Goal: Task Accomplishment & Management: Manage account settings

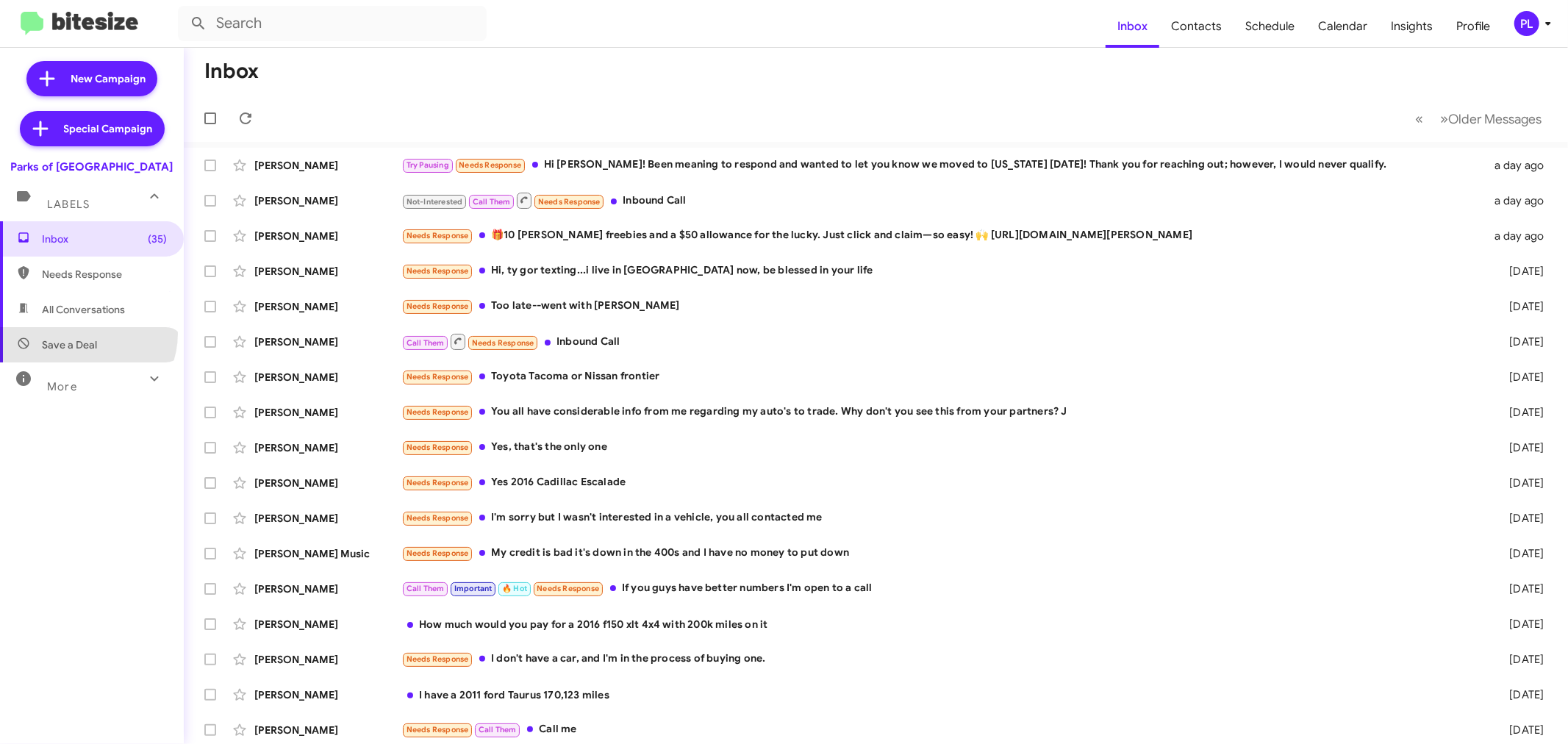
click at [87, 334] on span "Save a Deal" at bounding box center [92, 345] width 184 height 35
type input "in:not-interested"
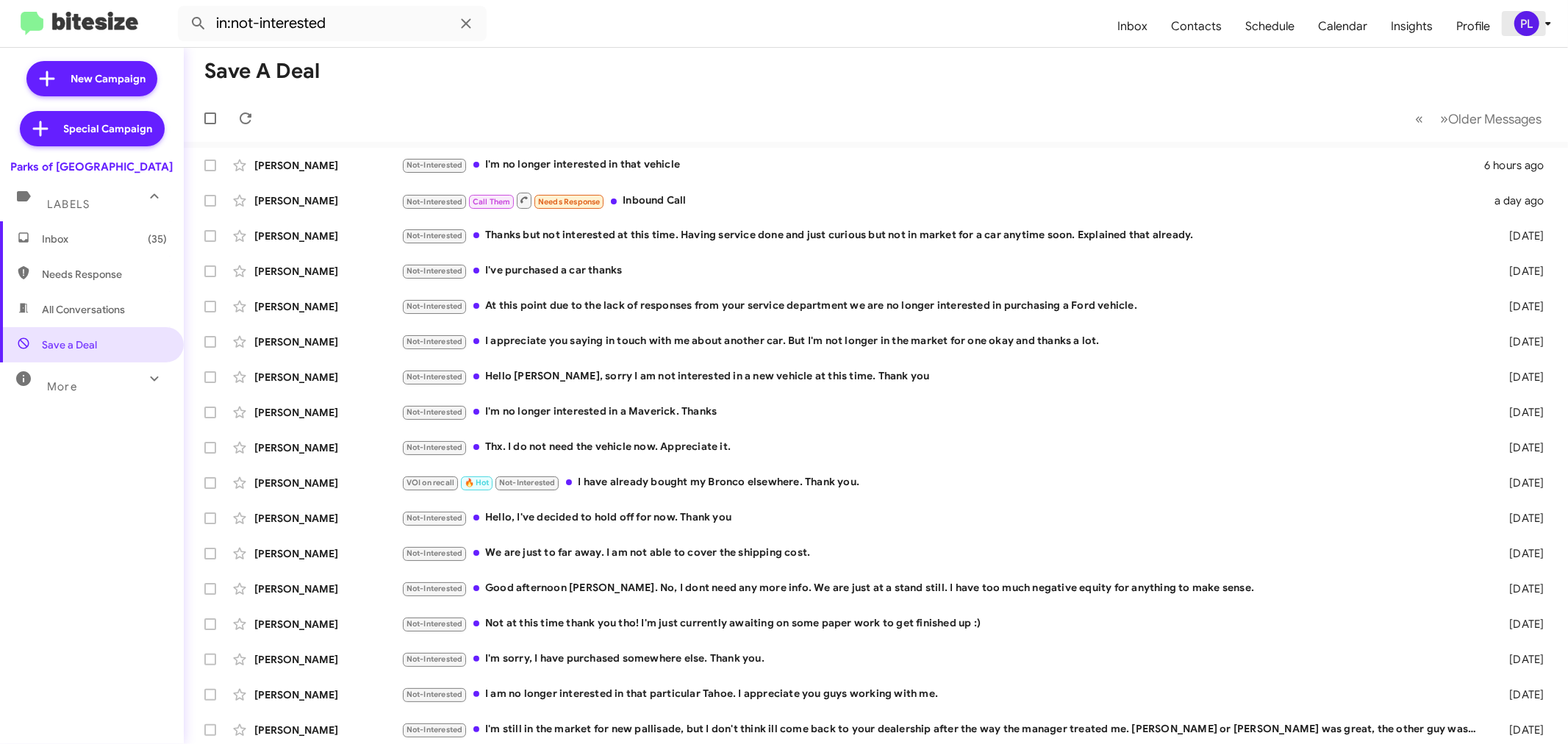
click at [1553, 25] on icon at bounding box center [1548, 23] width 17 height 17
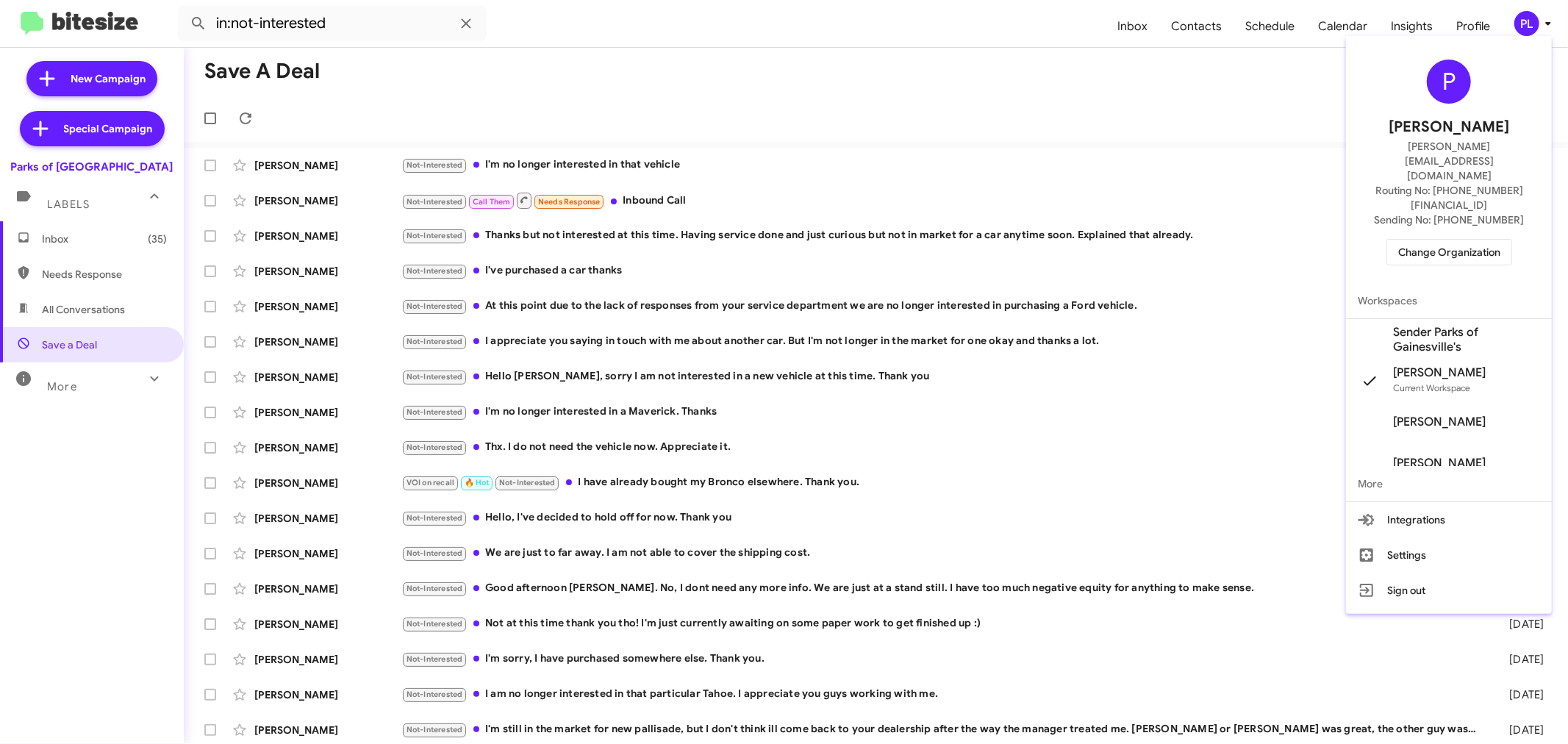
click at [1439, 240] on span "Change Organization" at bounding box center [1449, 252] width 103 height 25
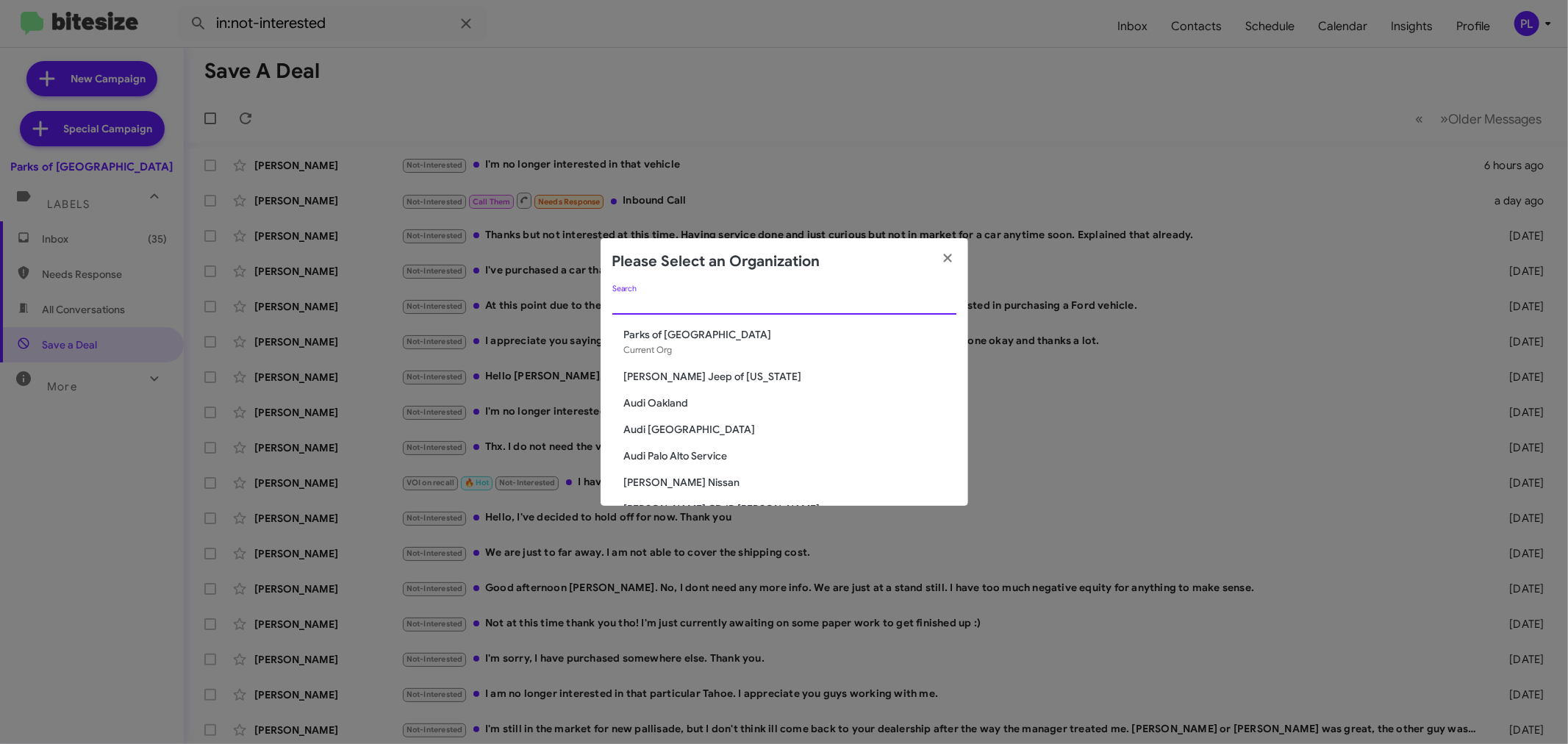
click at [666, 300] on input "Search" at bounding box center [784, 303] width 344 height 12
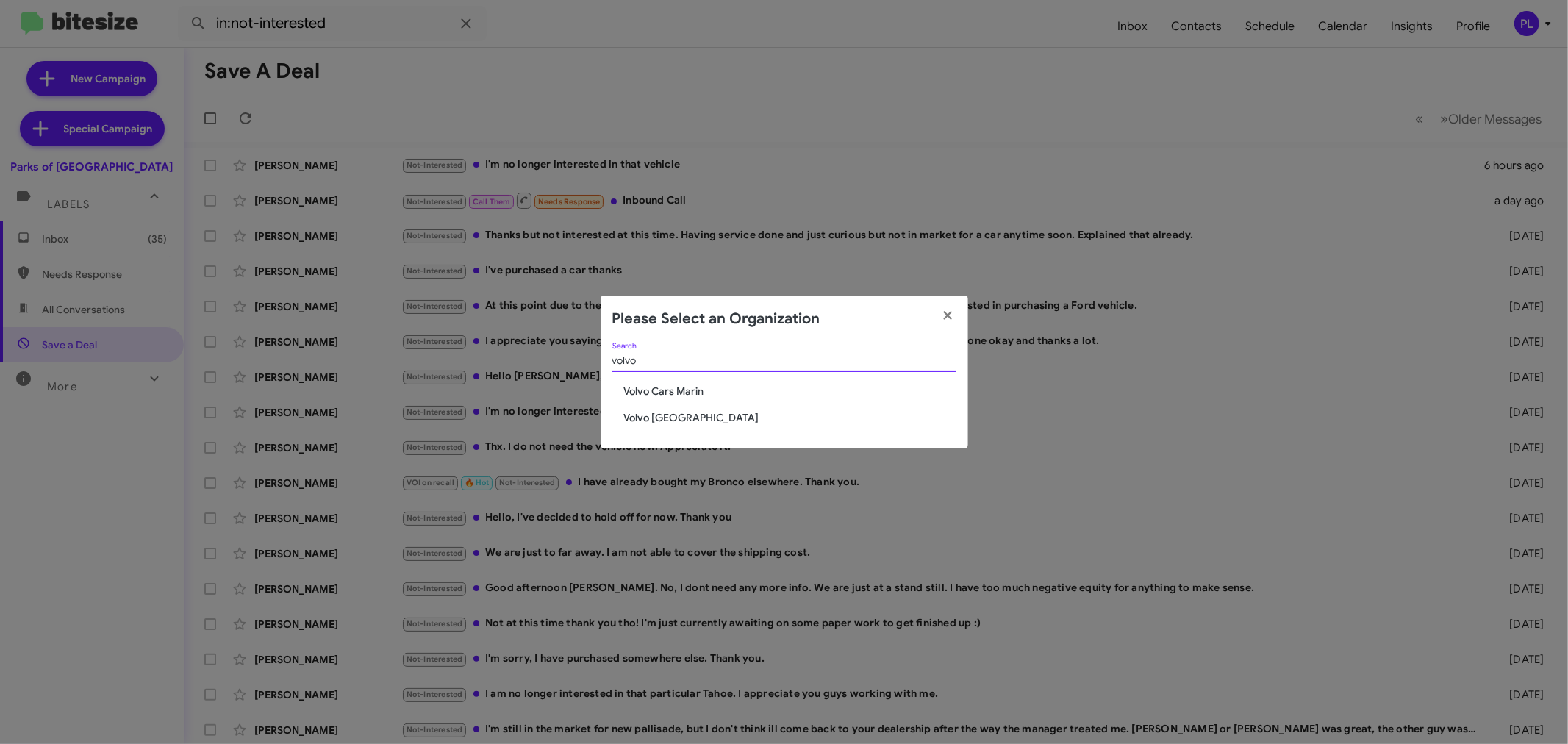
type input "volvo"
click at [668, 414] on span "Volvo [GEOGRAPHIC_DATA]" at bounding box center [790, 417] width 332 height 15
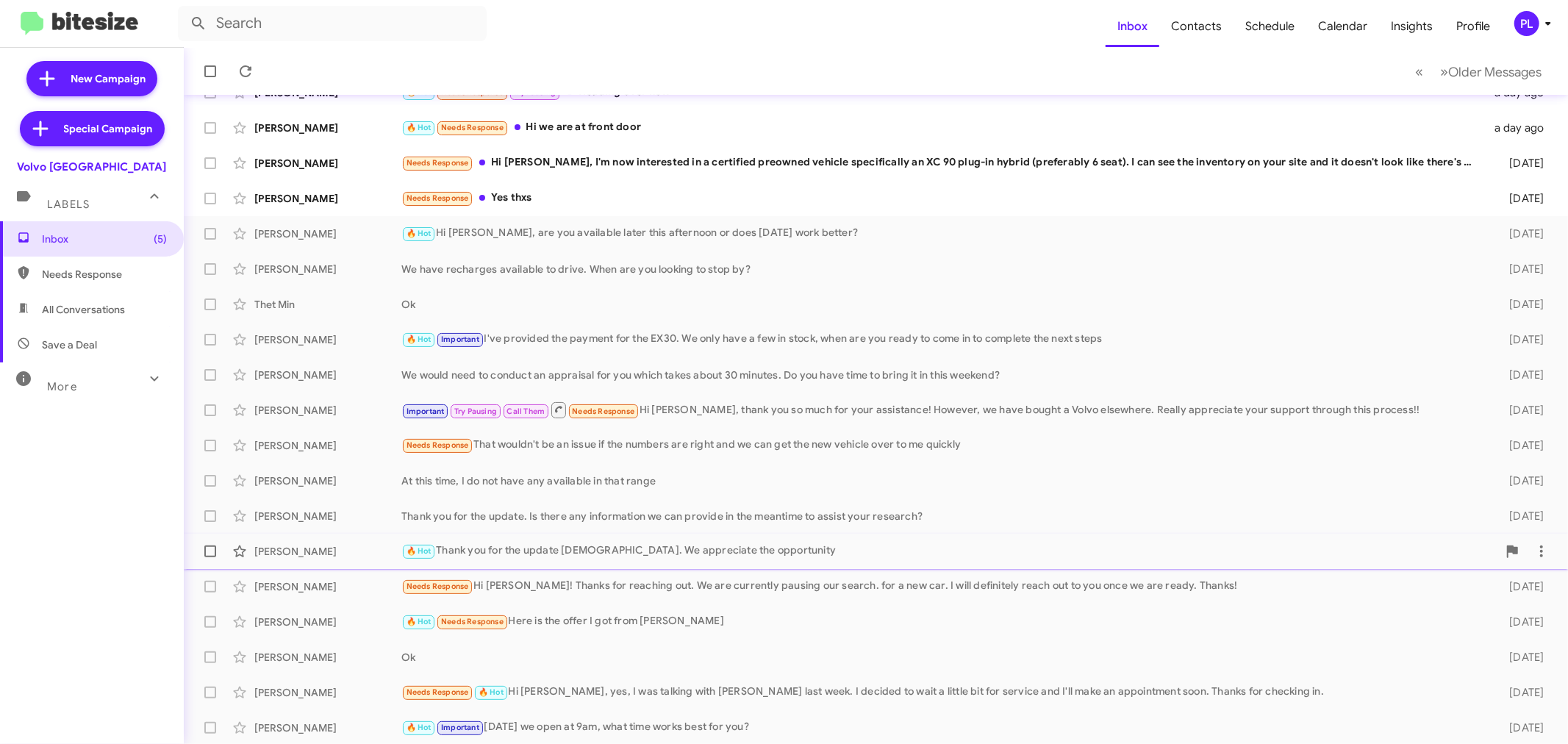
scroll to position [109, 0]
click at [1470, 79] on span "Older Messages" at bounding box center [1494, 72] width 93 height 16
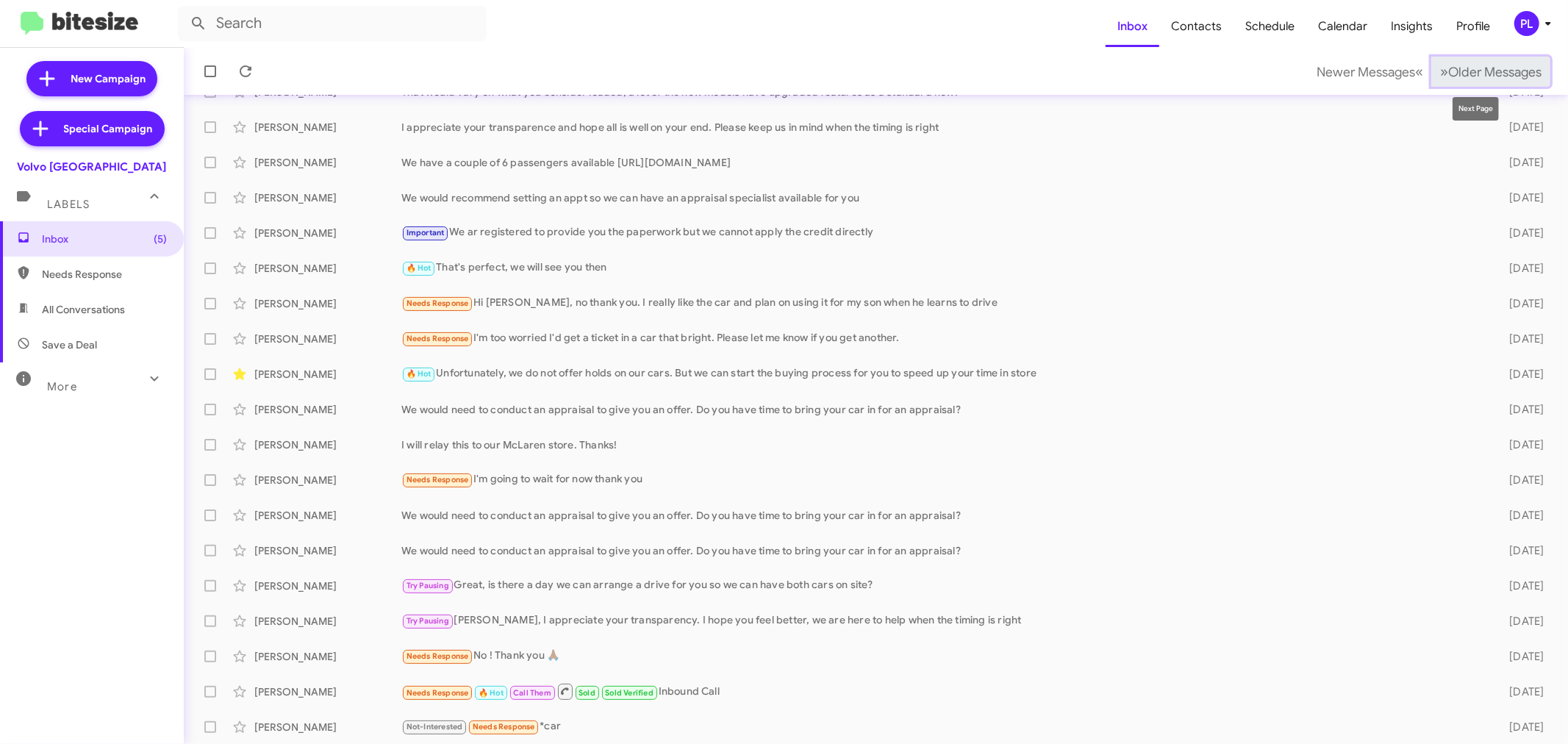
click at [1440, 71] on span "»" at bounding box center [1444, 72] width 8 height 18
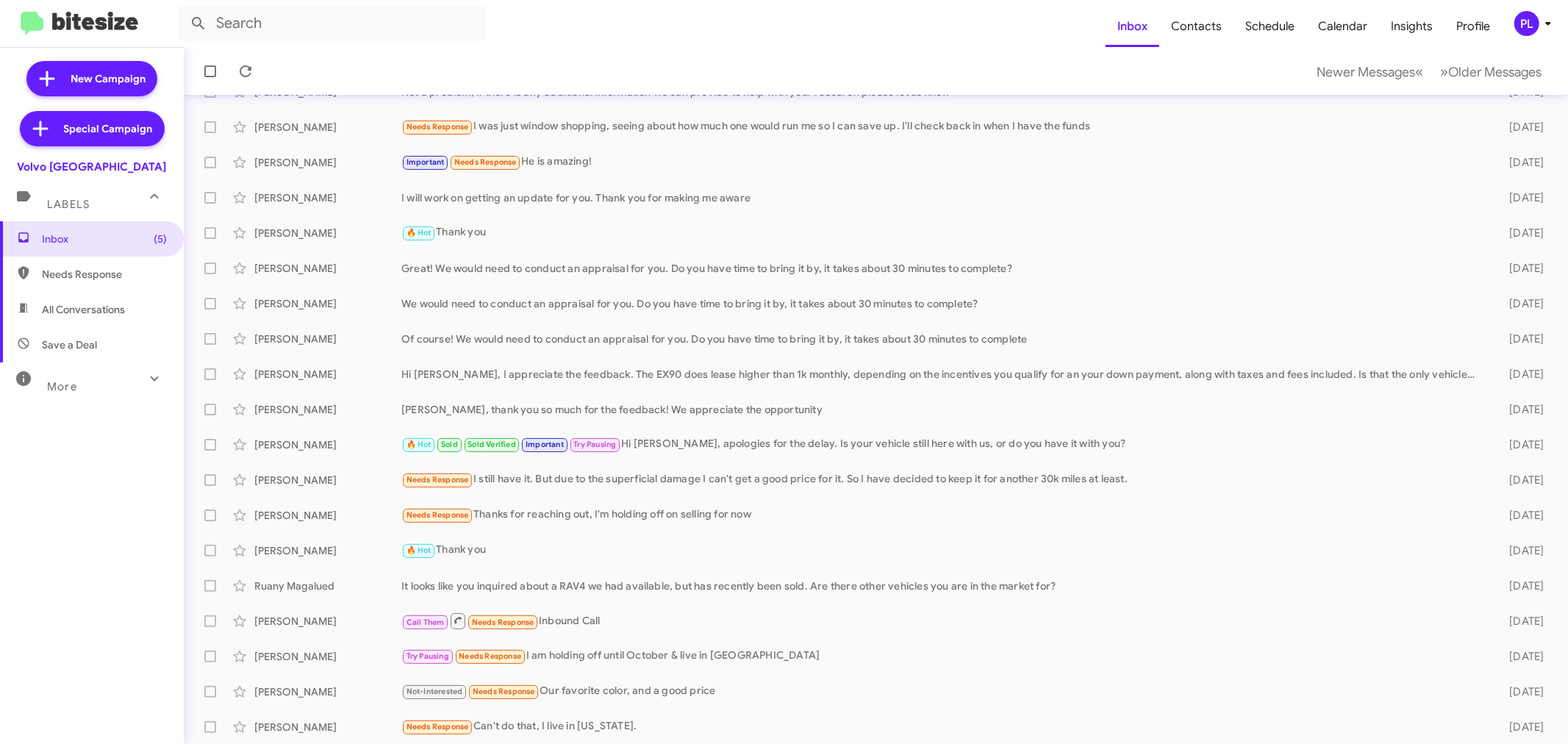
click at [106, 377] on div "More" at bounding box center [77, 380] width 131 height 27
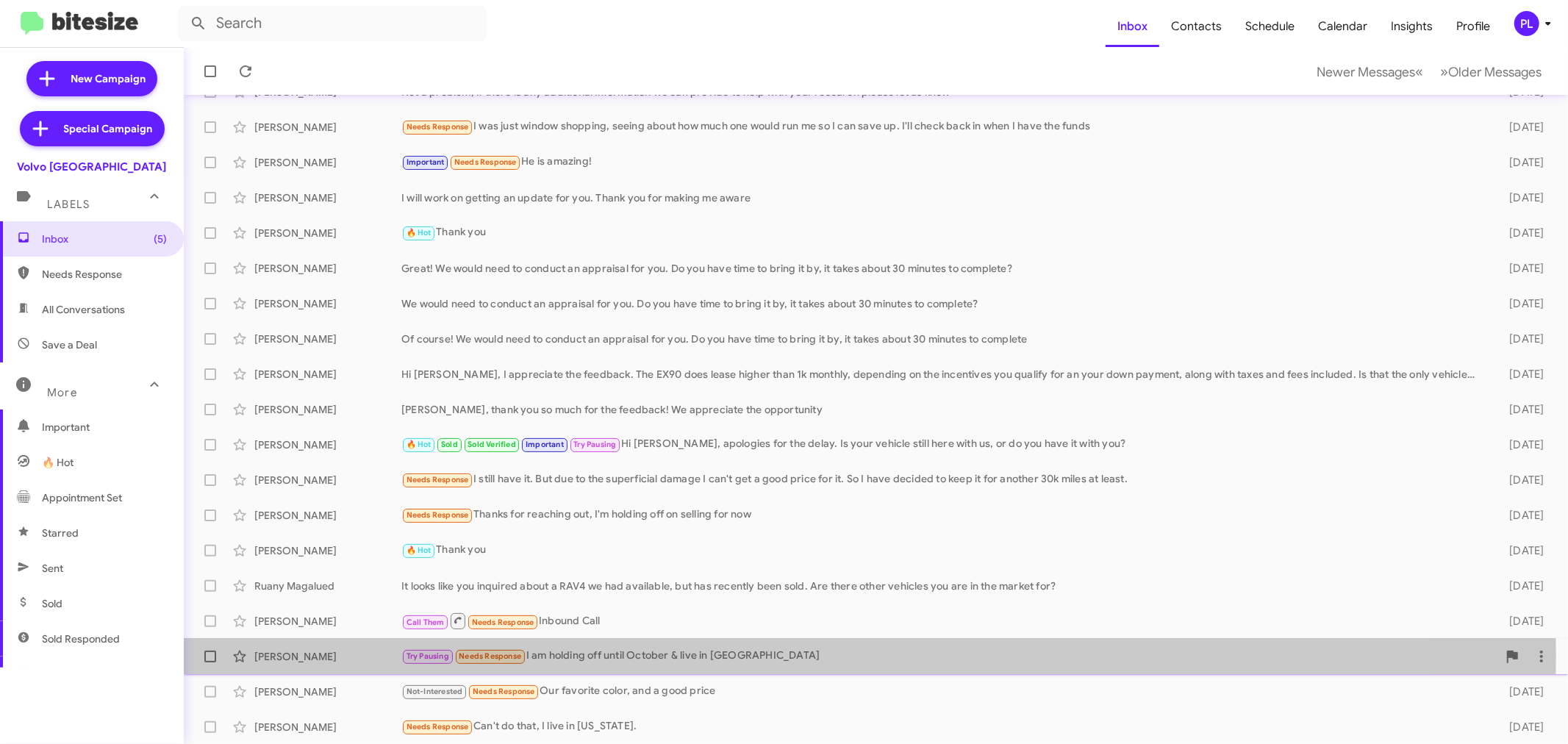
click at [652, 652] on div "Try Pausing Needs Response I am holding off until October & live in [GEOGRAPHIC…" at bounding box center [949, 656] width 1096 height 17
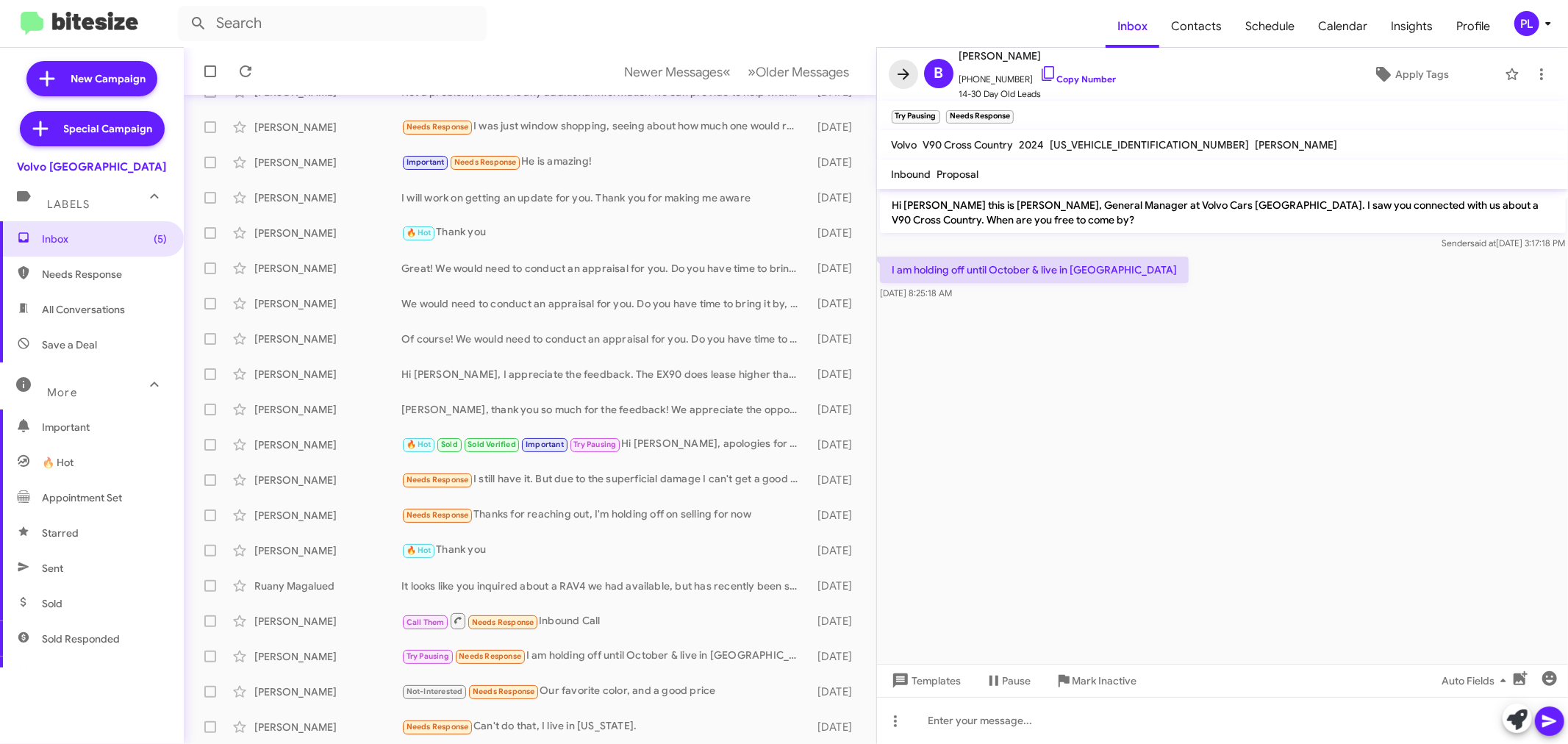
click at [902, 72] on icon at bounding box center [903, 73] width 17 height 17
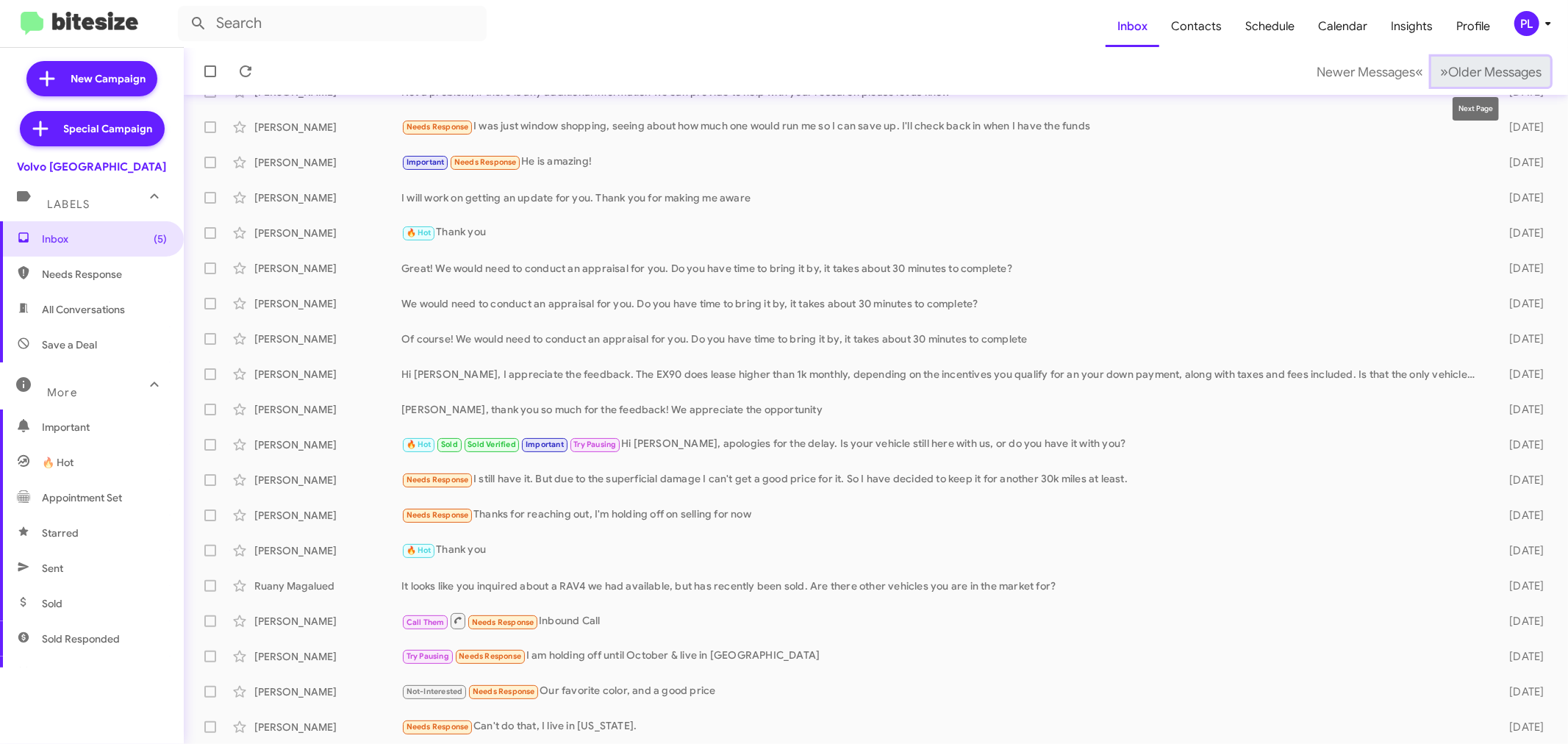
click at [1456, 71] on span "Older Messages" at bounding box center [1494, 72] width 93 height 16
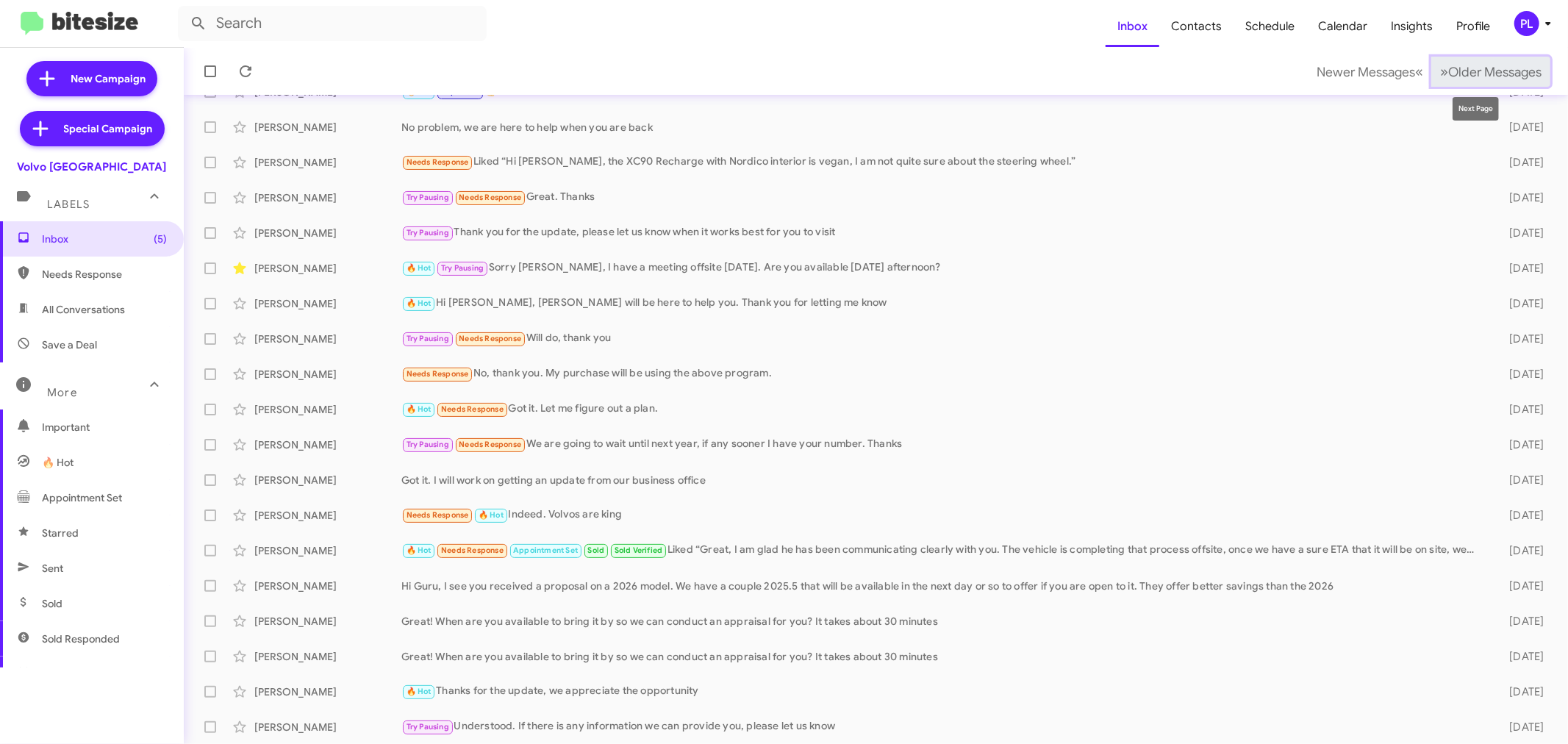
click at [1456, 81] on button "» Next Older Messages" at bounding box center [1490, 71] width 119 height 30
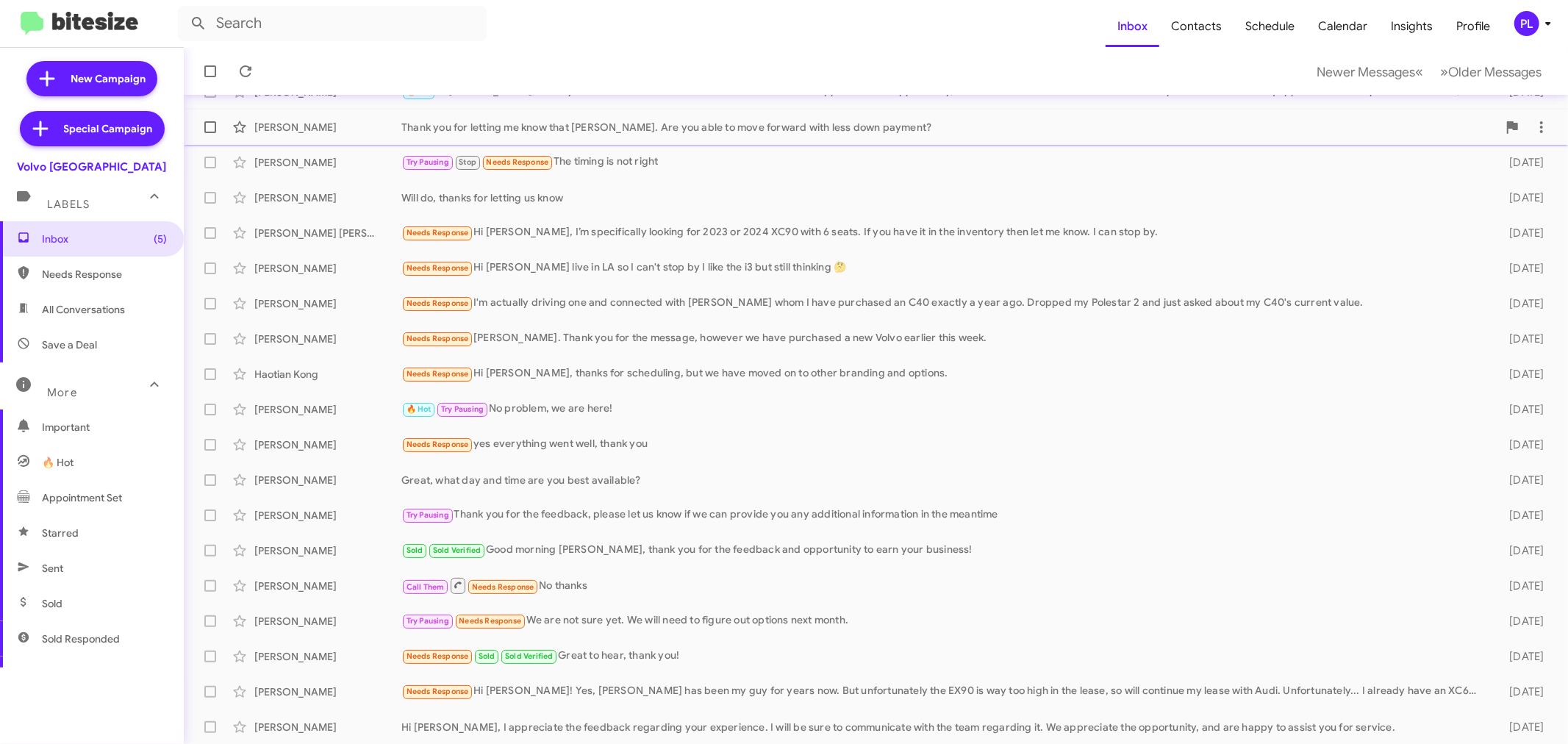
click at [694, 122] on div "Thank you for letting me know that [PERSON_NAME]. Are you able to move forward …" at bounding box center [949, 127] width 1096 height 15
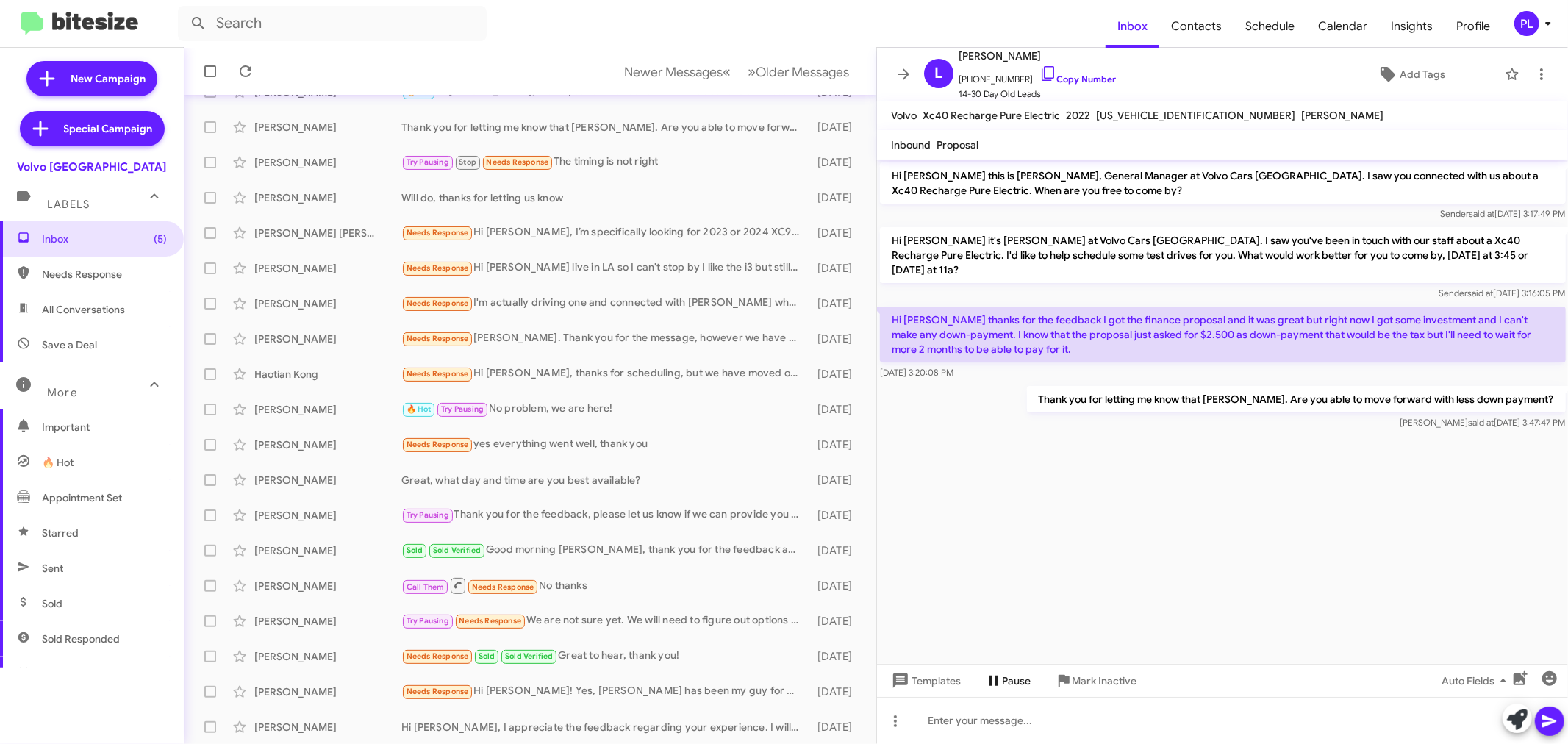
click at [1017, 681] on span "Pause" at bounding box center [1017, 680] width 29 height 26
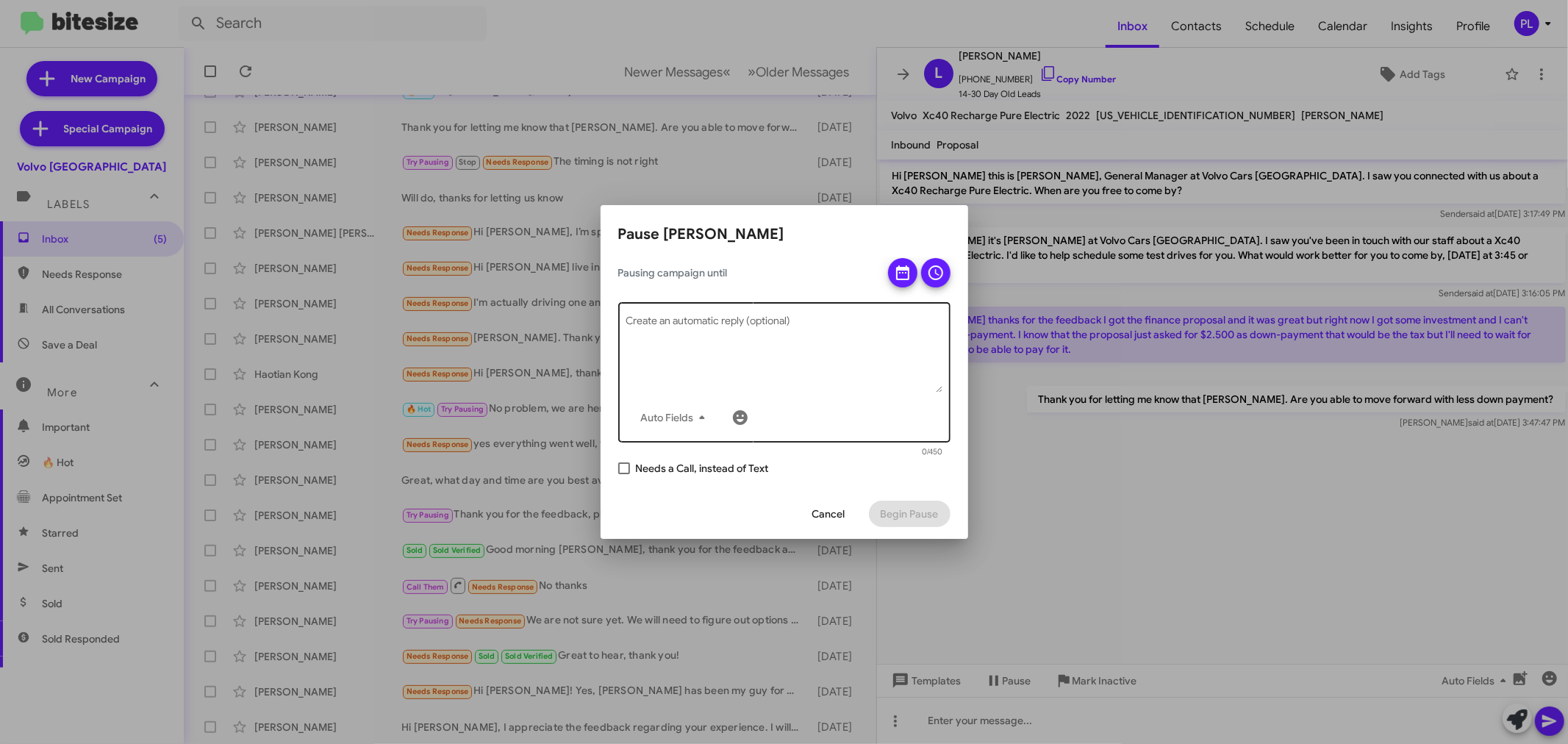
click at [732, 348] on textarea "Create an automatic reply (optional)" at bounding box center [783, 354] width 317 height 76
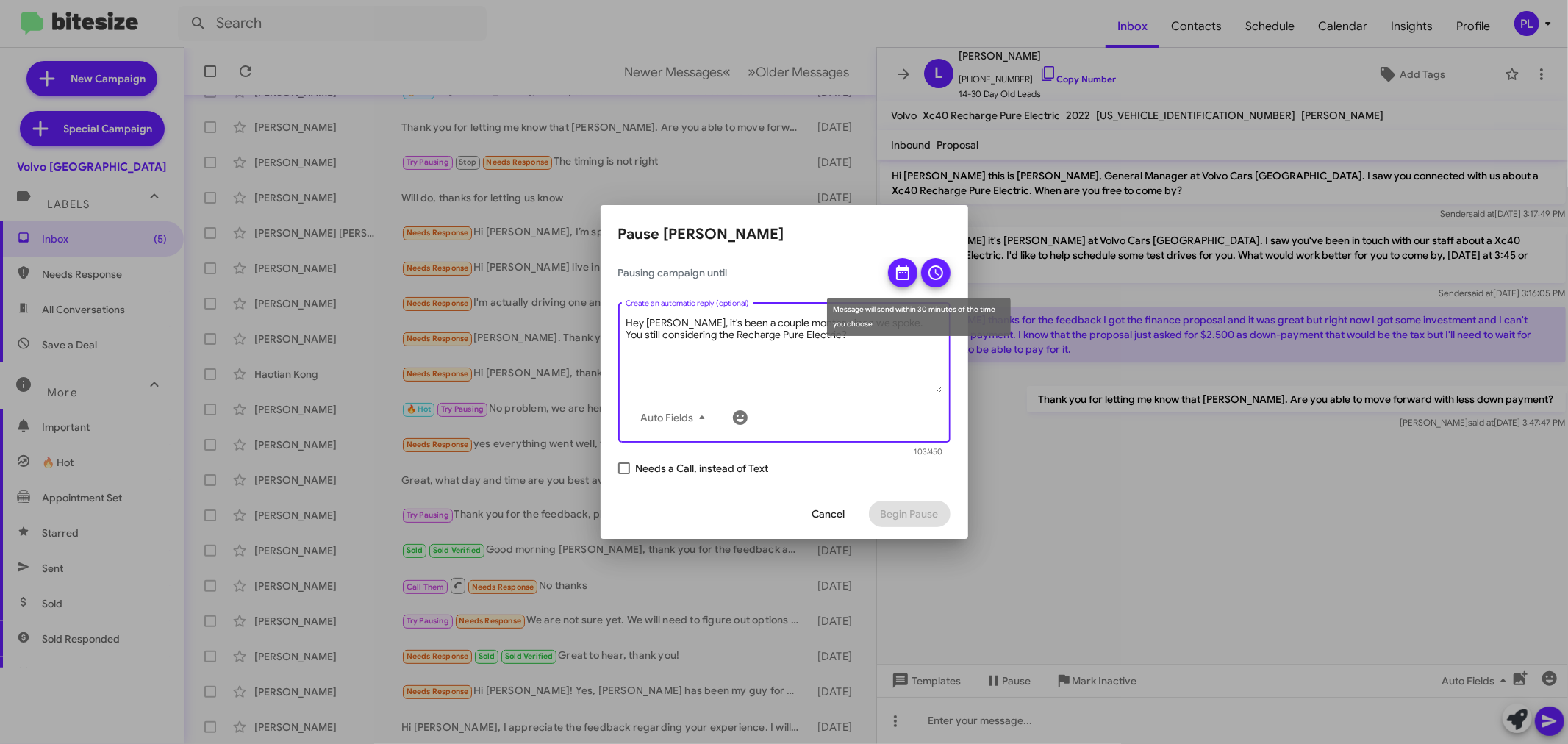
type textarea "Hey [PERSON_NAME], it's been a couple months since we spoke. You still consider…"
click at [908, 281] on icon at bounding box center [902, 272] width 17 height 17
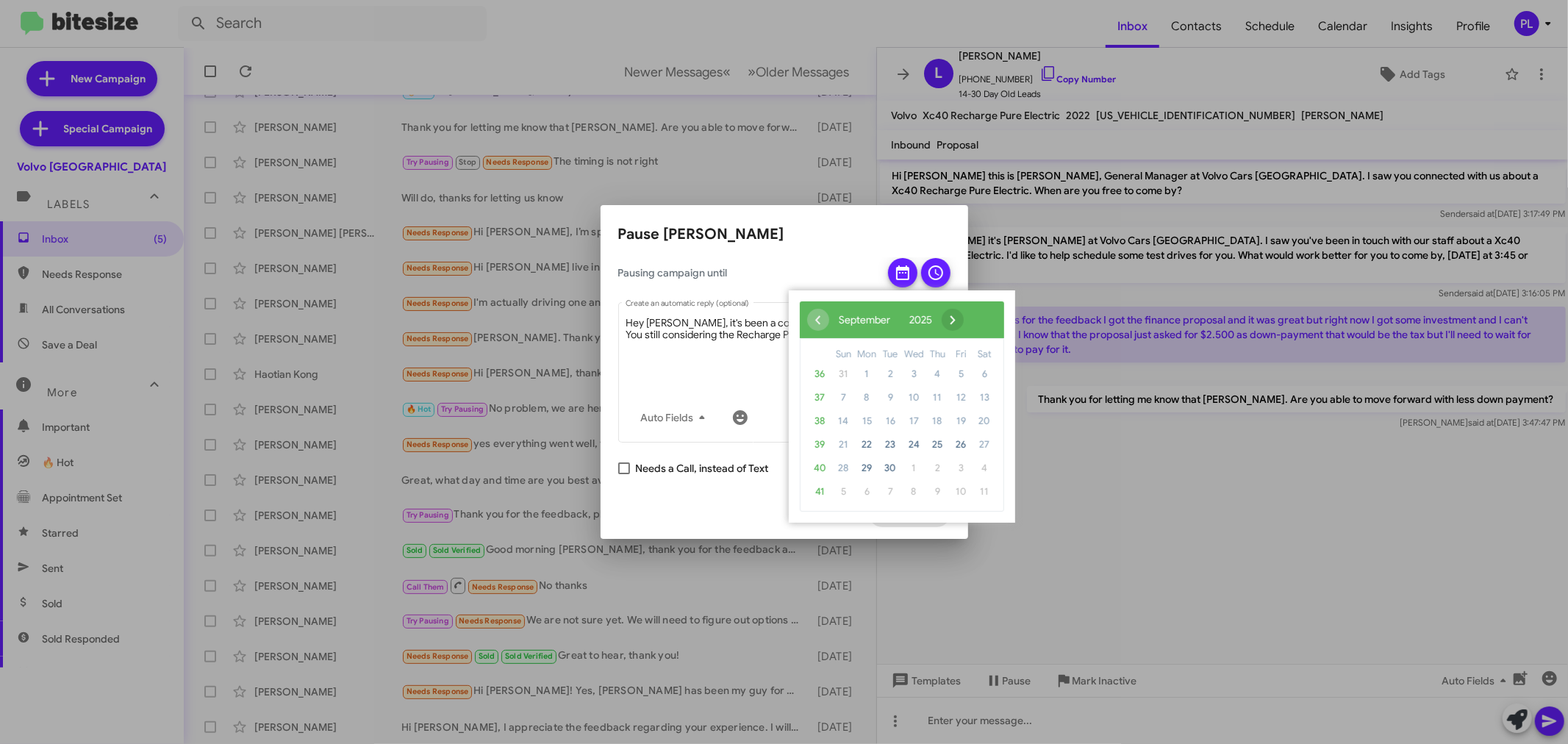
click at [964, 313] on span "›" at bounding box center [953, 319] width 22 height 22
click at [952, 313] on span "›" at bounding box center [941, 319] width 22 height 22
click at [966, 446] on span "21" at bounding box center [961, 445] width 24 height 24
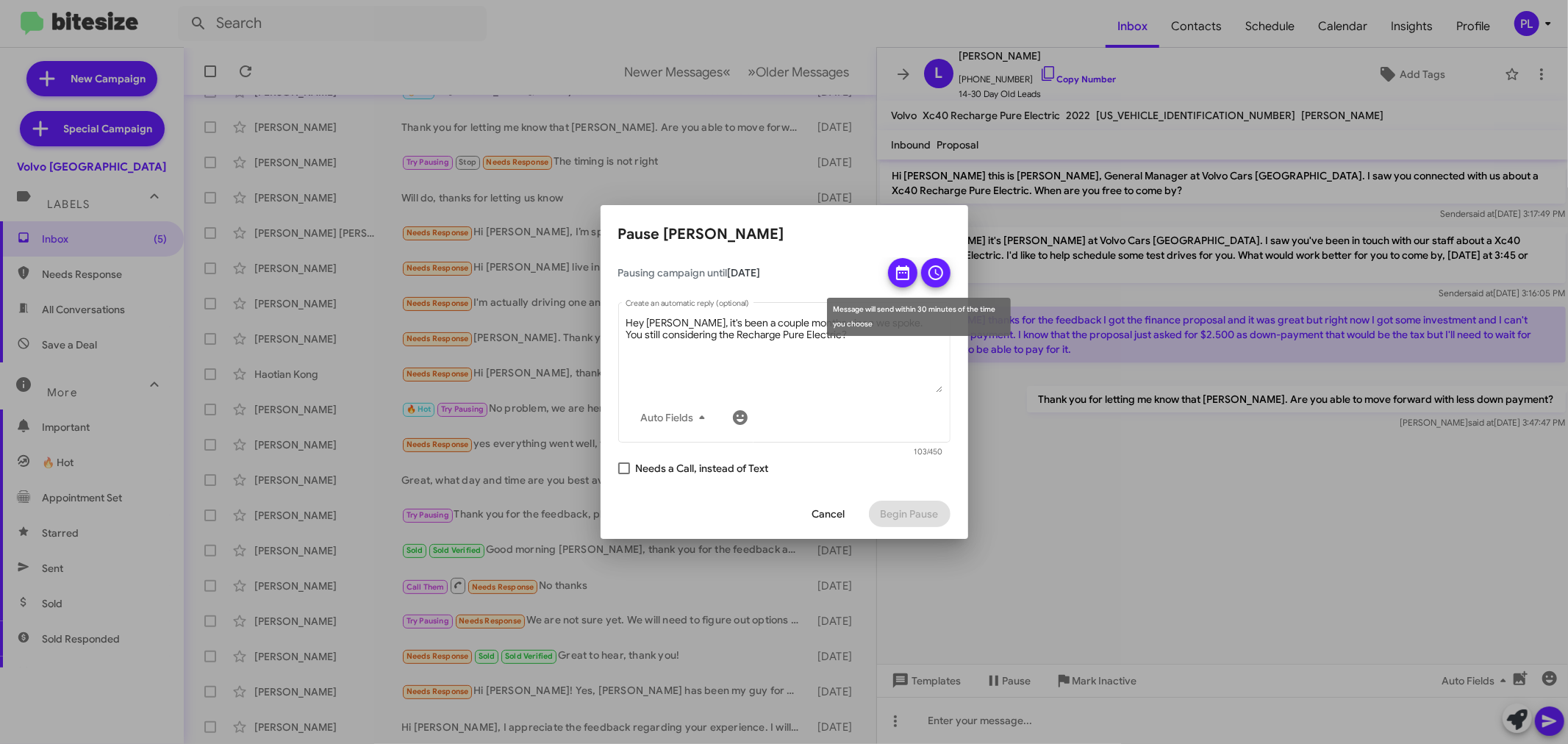
click at [905, 272] on icon at bounding box center [902, 272] width 17 height 17
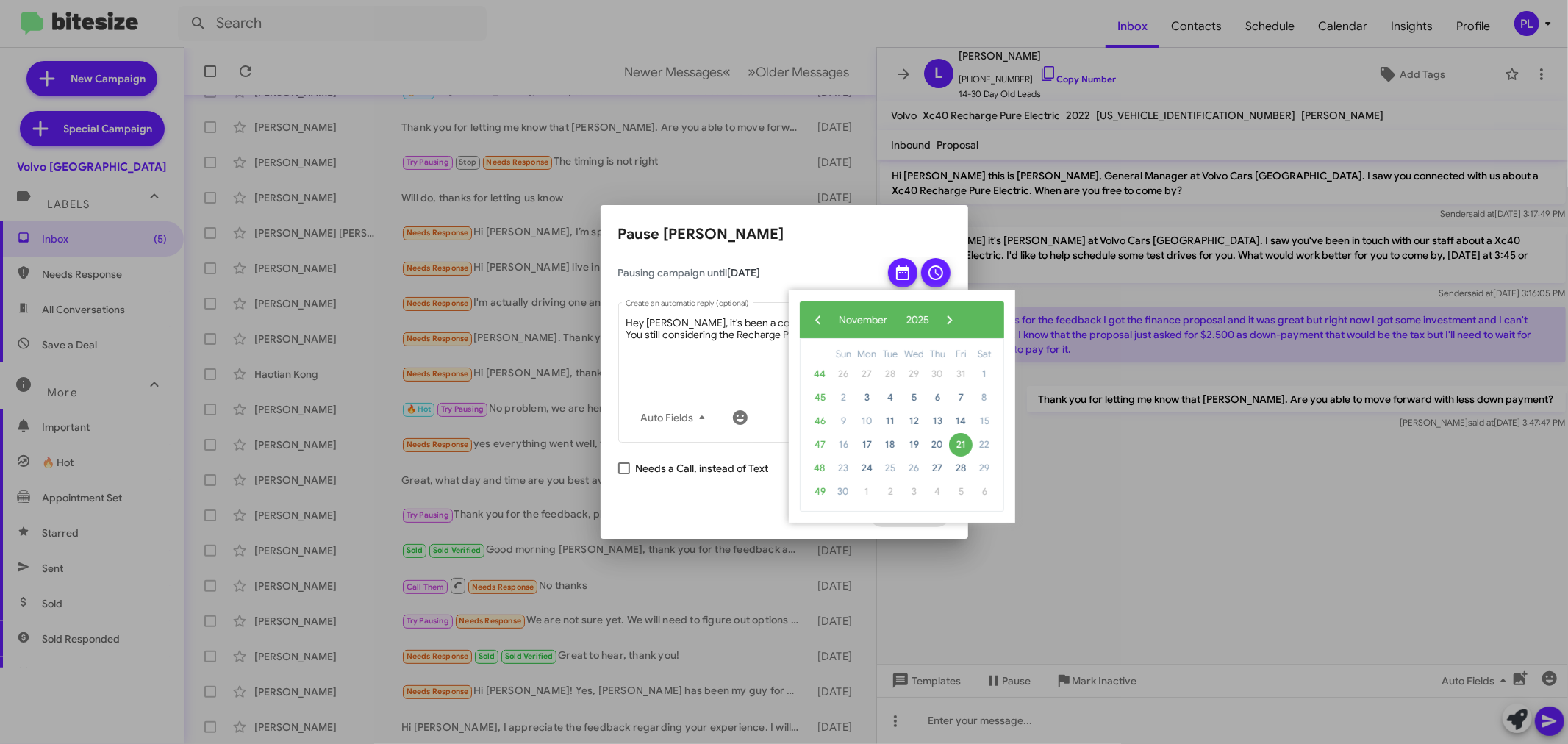
click at [1184, 478] on div at bounding box center [784, 372] width 1568 height 744
